Goal: Find contact information: Find contact information

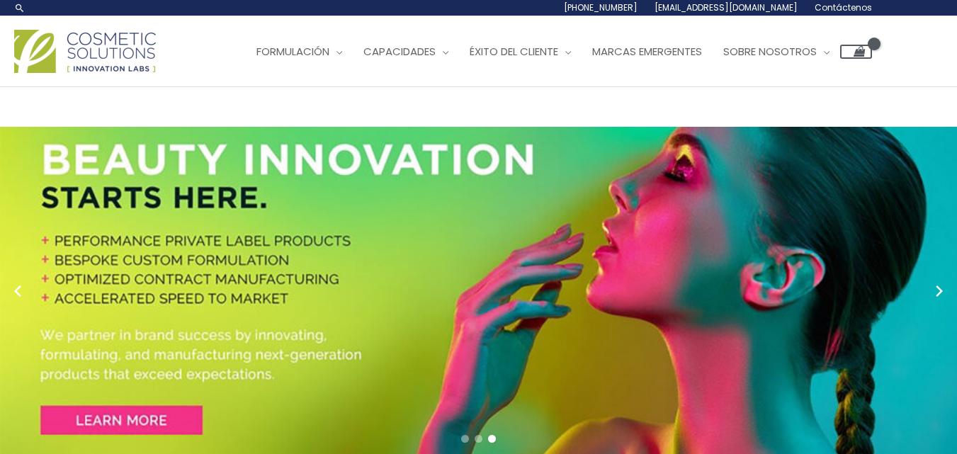
click at [856, 9] on font "Contáctenos" at bounding box center [842, 7] width 57 height 12
